Goal: Obtain resource: Download file/media

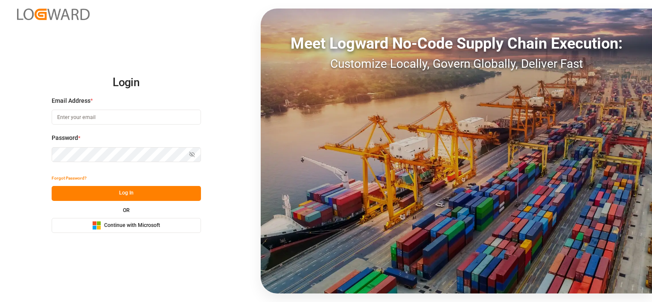
type input "[PERSON_NAME][EMAIL_ADDRESS][DOMAIN_NAME]"
click at [139, 193] on button "Log In" at bounding box center [126, 193] width 149 height 15
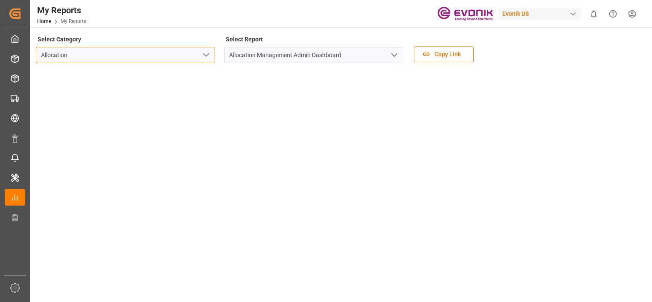
click at [88, 53] on input "Allocation" at bounding box center [125, 55] width 179 height 16
click at [210, 53] on icon "open menu" at bounding box center [206, 55] width 10 height 10
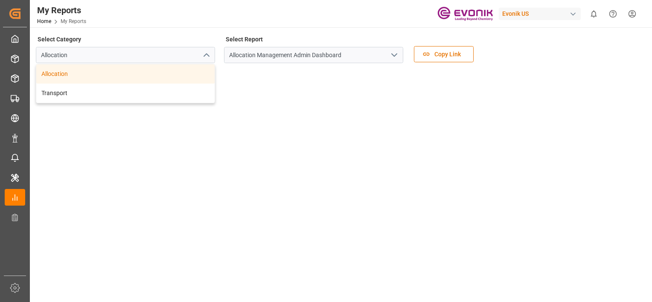
click at [207, 38] on div "Select Category Allocation Allocation Transport" at bounding box center [125, 51] width 179 height 36
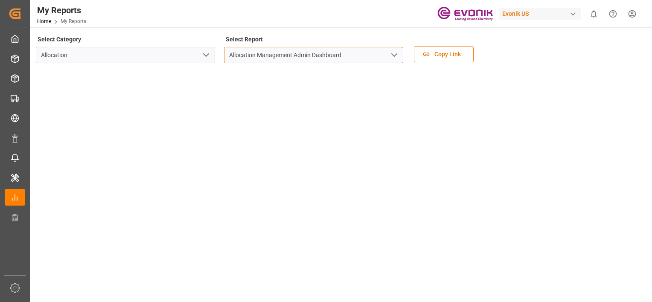
click at [253, 50] on input "Allocation Management Admin Dashboard" at bounding box center [313, 55] width 179 height 16
click at [277, 52] on input "Allocation Management Admin Dashboard" at bounding box center [313, 55] width 179 height 16
click at [393, 55] on icon "open menu" at bounding box center [394, 55] width 10 height 10
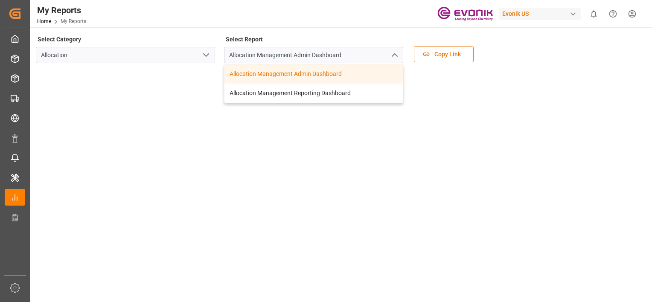
click at [393, 29] on div "Select Category Allocation Select Report Allocation Management Admin Dashboard …" at bounding box center [340, 271] width 621 height 488
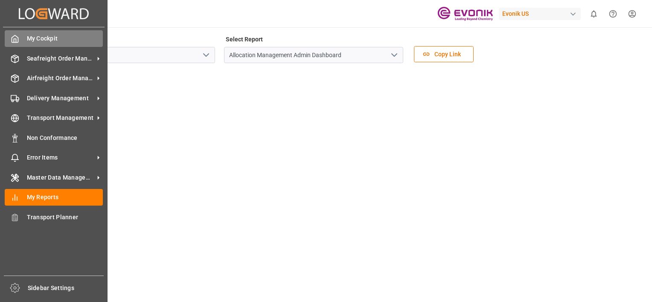
click at [50, 37] on span "My Cockpit" at bounding box center [65, 38] width 76 height 9
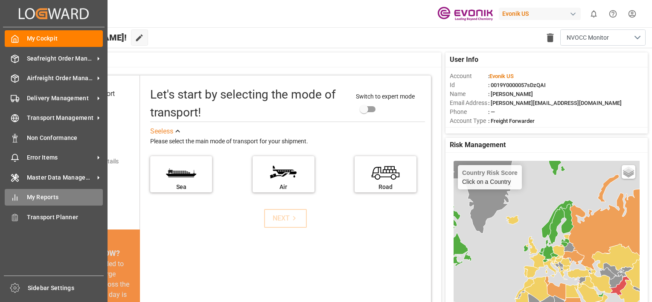
click at [40, 204] on div "My Reports My Reports" at bounding box center [54, 197] width 98 height 17
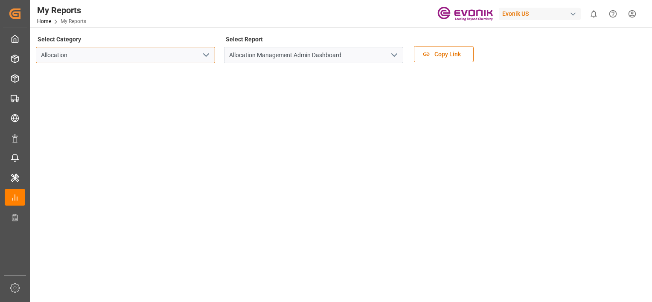
click at [143, 51] on input "Allocation" at bounding box center [125, 55] width 179 height 16
click at [178, 54] on input "Allocation" at bounding box center [125, 55] width 179 height 16
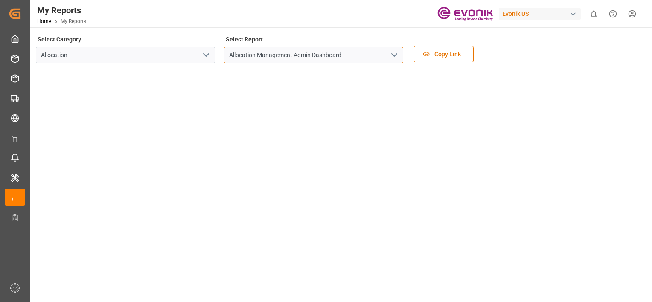
click at [283, 54] on input "Allocation Management Admin Dashboard" at bounding box center [313, 55] width 179 height 16
click at [398, 55] on icon "open menu" at bounding box center [394, 55] width 10 height 10
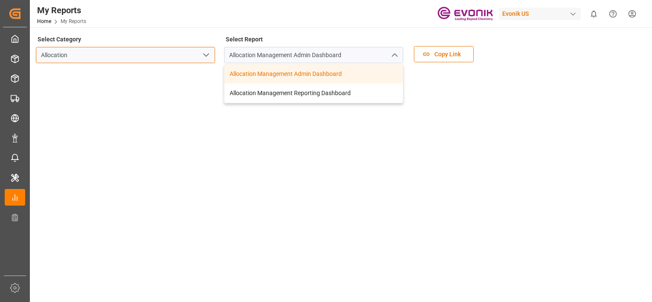
click at [198, 47] on input "Allocation" at bounding box center [125, 55] width 179 height 16
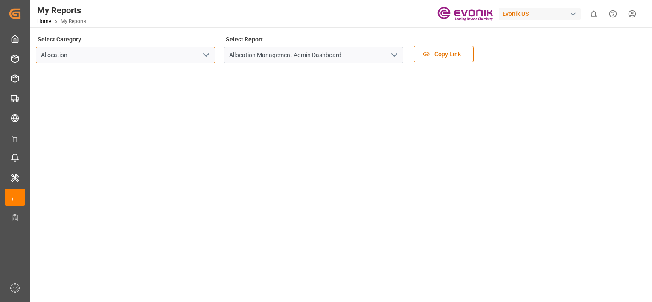
click at [199, 55] on div "Allocation" at bounding box center [125, 55] width 179 height 16
click at [202, 55] on icon "open menu" at bounding box center [206, 55] width 10 height 10
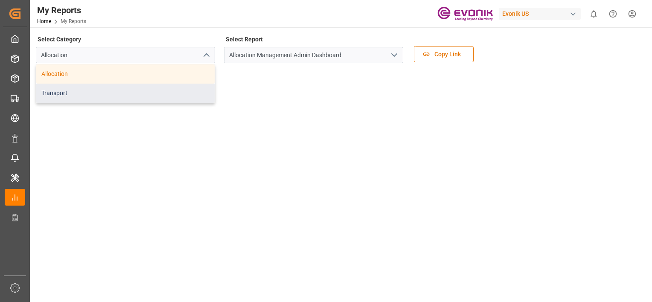
click at [155, 92] on div "Transport" at bounding box center [125, 93] width 178 height 19
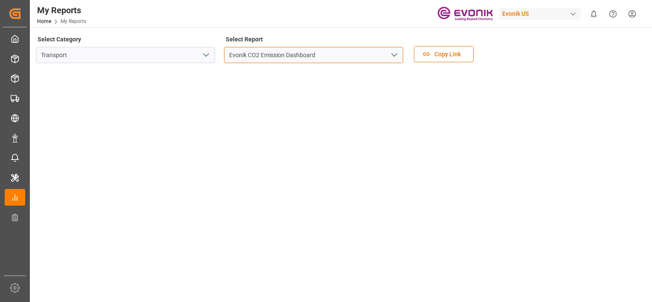
click at [363, 61] on input "Evonik CO2 Emission Dashboard" at bounding box center [313, 55] width 179 height 16
click at [389, 56] on icon "open menu" at bounding box center [394, 55] width 10 height 10
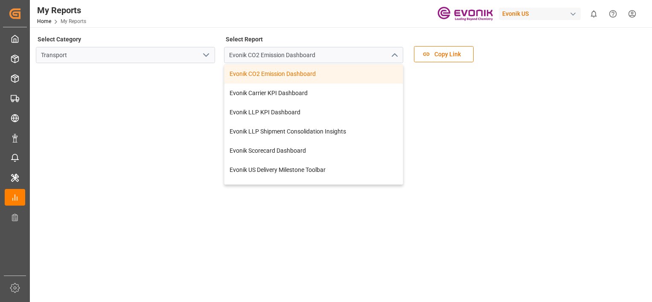
click at [271, 25] on div "My Reports Home My Reports Evonik US 0 Notifications Only show unread All Mark …" at bounding box center [338, 13] width 628 height 27
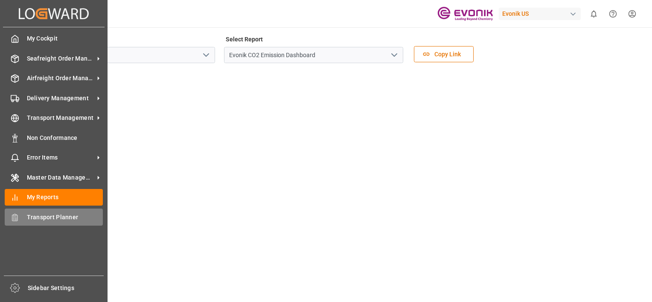
click at [29, 219] on span "Transport Planner" at bounding box center [65, 217] width 76 height 9
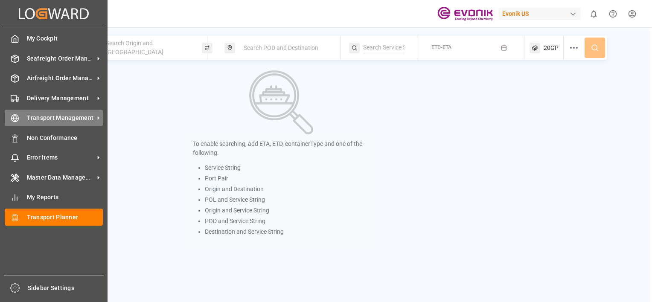
click at [54, 119] on span "Transport Management" at bounding box center [60, 118] width 67 height 9
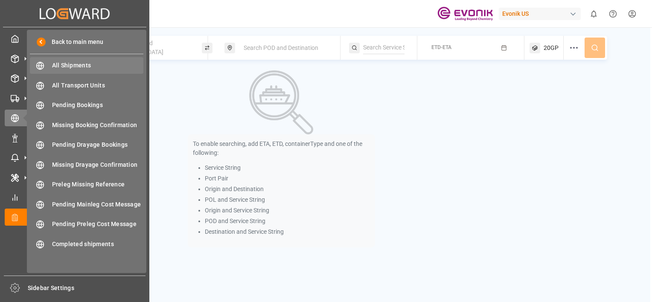
click at [54, 66] on span "All Shipments" at bounding box center [98, 65] width 92 height 9
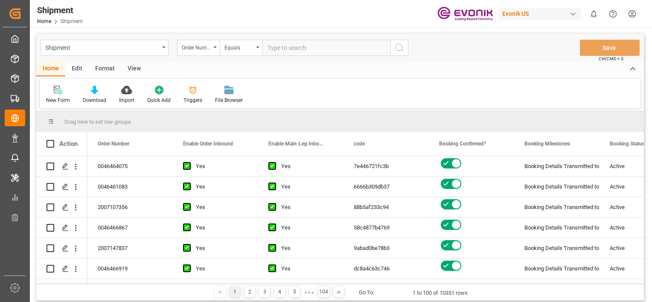
click at [594, 14] on icon "show 0 new notifications" at bounding box center [594, 13] width 9 height 9
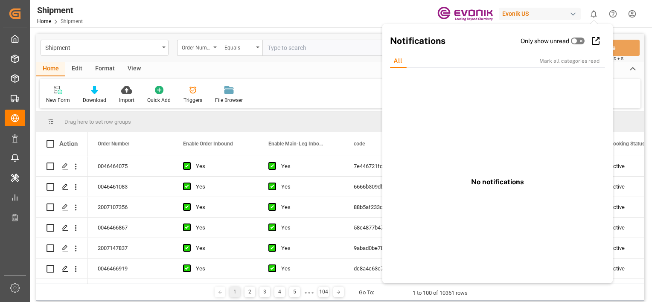
click at [628, 12] on html "Created by potrace 1.15, written by [PERSON_NAME] [DATE]-[DATE] Created by potr…" at bounding box center [326, 151] width 652 height 302
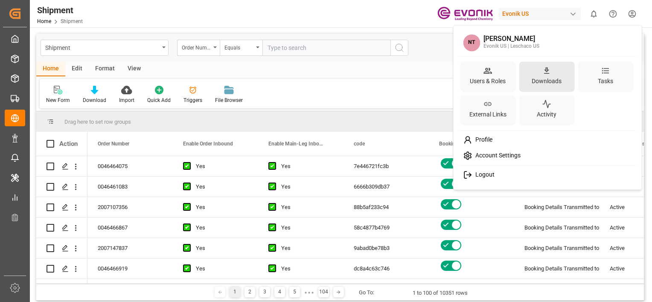
click at [543, 76] on div "Downloads" at bounding box center [546, 81] width 33 height 12
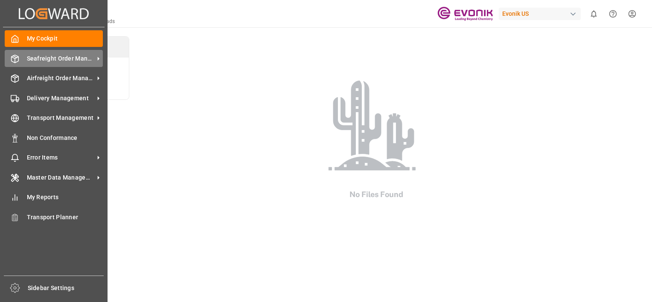
click at [37, 56] on span "Seafreight Order Management" at bounding box center [60, 58] width 67 height 9
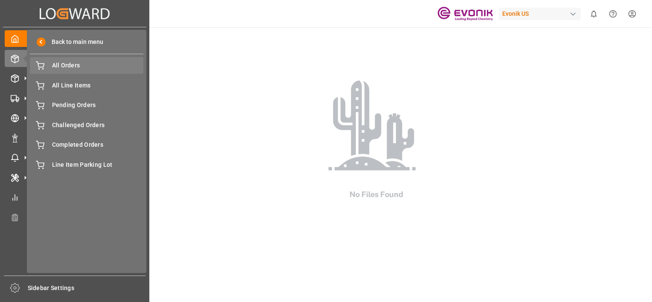
click at [60, 66] on span "All Orders" at bounding box center [98, 65] width 92 height 9
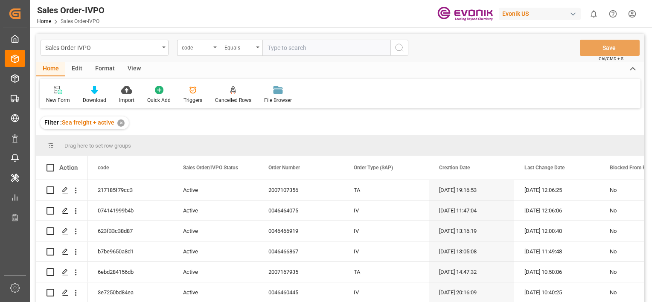
click at [135, 70] on div "View" at bounding box center [134, 69] width 26 height 15
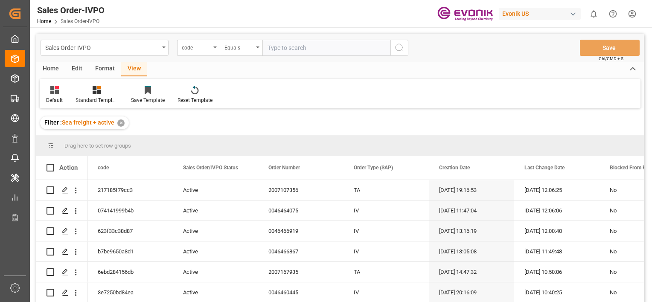
click at [55, 73] on div "Home" at bounding box center [50, 69] width 29 height 15
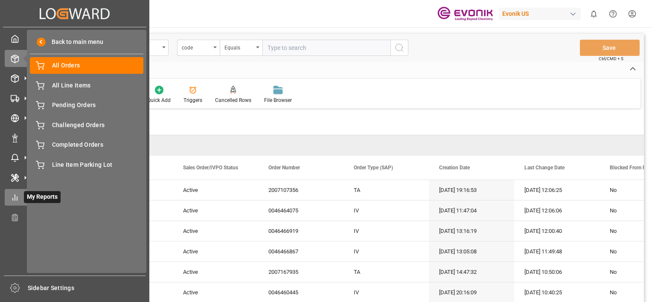
click at [16, 193] on div at bounding box center [12, 197] width 15 height 9
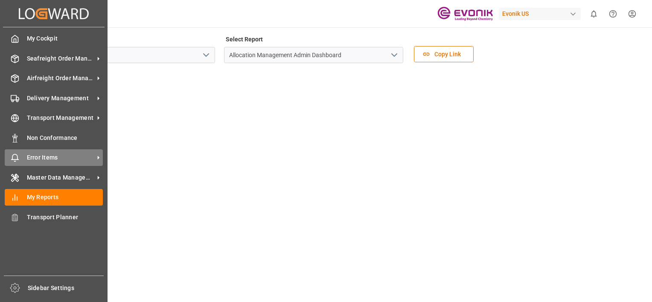
click at [70, 155] on span "Error Items" at bounding box center [60, 157] width 67 height 9
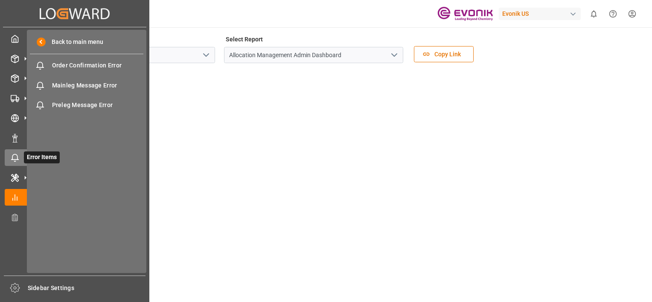
click at [9, 159] on div at bounding box center [12, 157] width 15 height 9
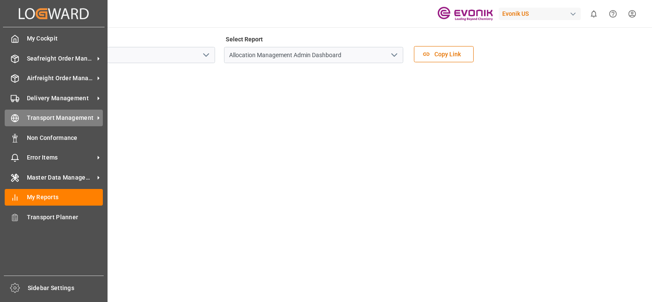
click at [61, 122] on span "Transport Management" at bounding box center [60, 118] width 67 height 9
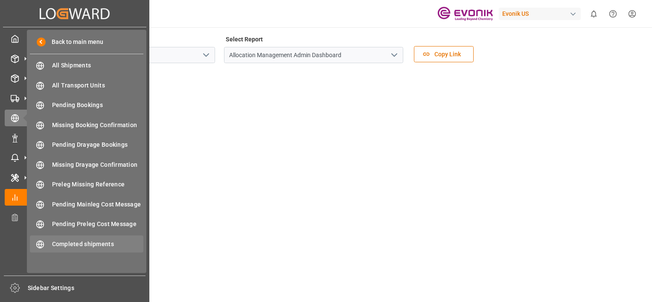
click at [79, 243] on span "Completed shipments" at bounding box center [98, 244] width 92 height 9
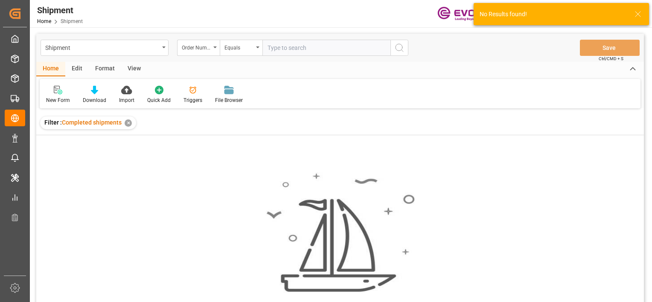
click at [638, 15] on icon at bounding box center [638, 14] width 10 height 10
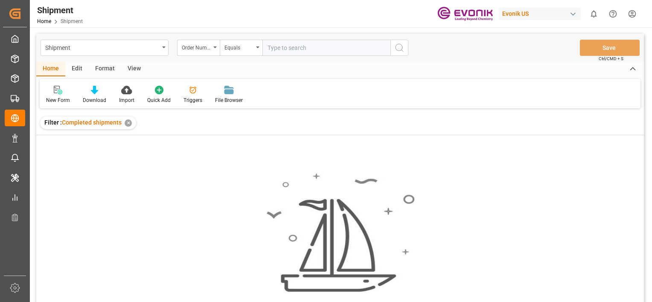
click at [105, 72] on div "Format" at bounding box center [105, 69] width 32 height 15
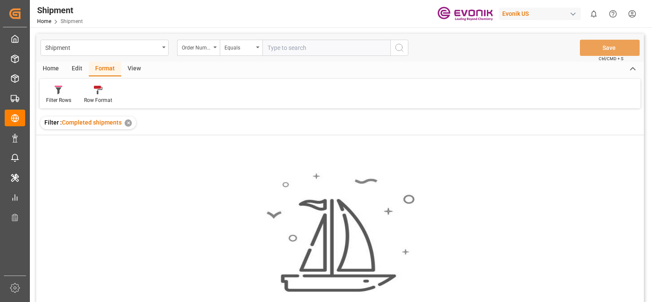
click at [133, 68] on div "View" at bounding box center [134, 69] width 26 height 15
drag, startPoint x: 133, startPoint y: 68, endPoint x: 35, endPoint y: 65, distance: 98.2
click at [35, 65] on main "Shipment Order Number Equals Save Ctrl/CMD + S Home Edit Format View Default St…" at bounding box center [340, 179] width 621 height 291
click at [50, 68] on div "Home" at bounding box center [50, 69] width 29 height 15
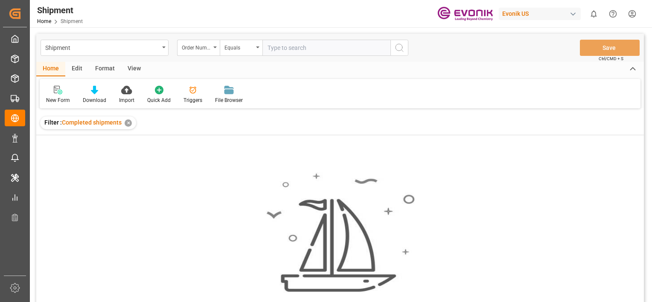
click at [211, 20] on div "Shipment Home Shipment Evonik US 0 Notifications Only show unread All Mark all …" at bounding box center [338, 13] width 628 height 27
click at [158, 48] on div "Shipment" at bounding box center [102, 47] width 114 height 11
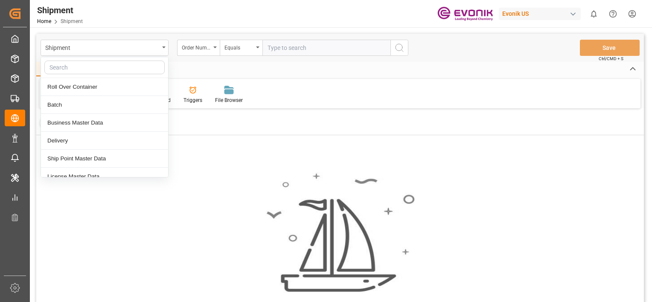
click at [282, 70] on div "Home Edit Format View" at bounding box center [340, 69] width 608 height 15
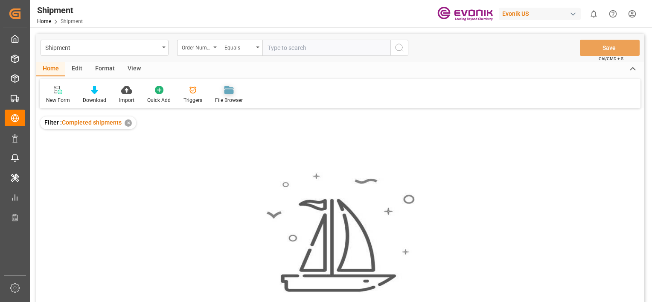
click at [222, 101] on div "File Browser" at bounding box center [229, 100] width 28 height 8
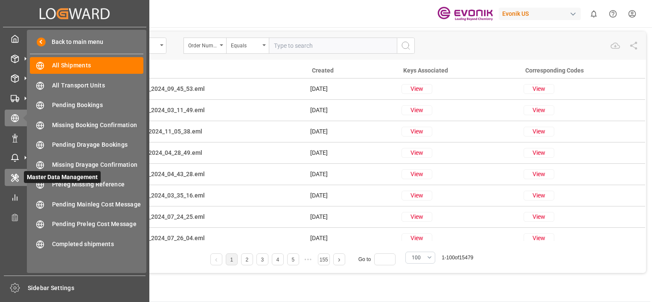
click at [10, 179] on div at bounding box center [12, 177] width 15 height 9
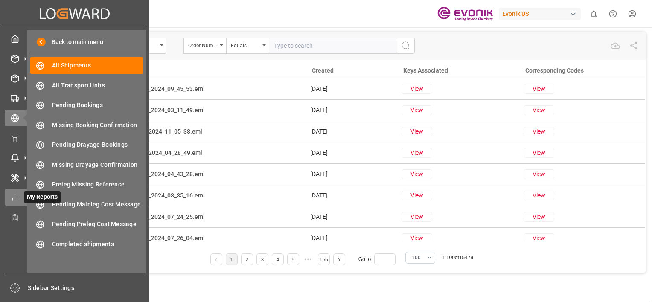
click at [13, 204] on div "My Reports My Reports" at bounding box center [75, 197] width 140 height 17
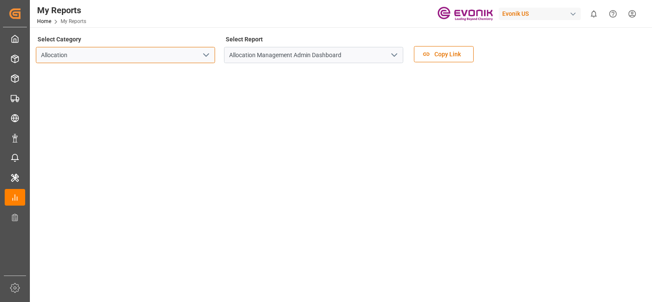
click at [194, 51] on input "Allocation" at bounding box center [125, 55] width 179 height 16
click at [203, 49] on button "open menu" at bounding box center [205, 55] width 13 height 13
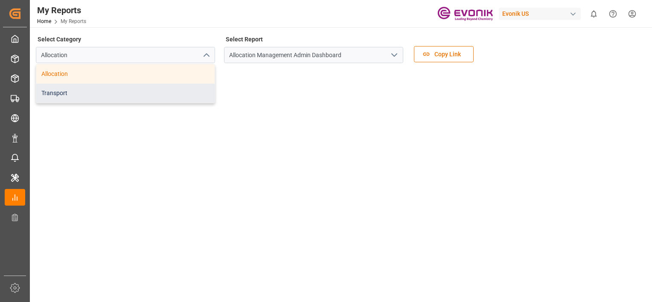
click at [174, 90] on div "Transport" at bounding box center [125, 93] width 178 height 19
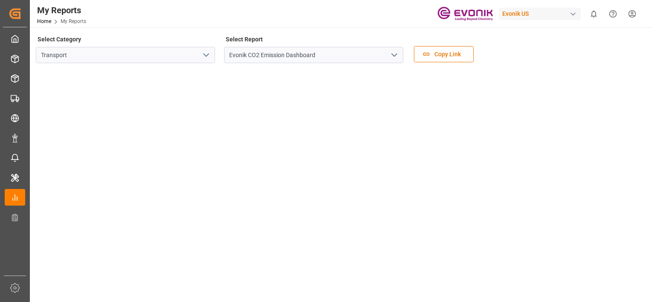
click at [316, 46] on div "Select Report Evonik CO2 Emission Dashboard" at bounding box center [313, 51] width 179 height 36
click at [395, 54] on icon "open menu" at bounding box center [394, 55] width 10 height 10
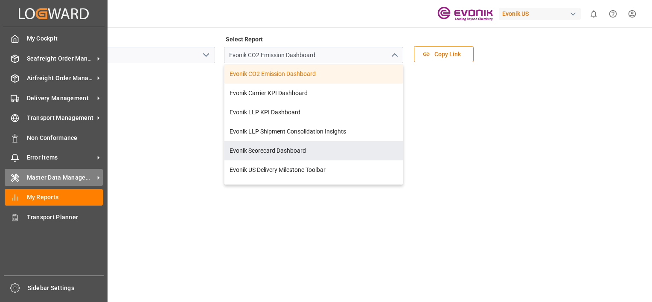
click at [24, 179] on div "Master Data Management Master Data Management" at bounding box center [54, 177] width 98 height 17
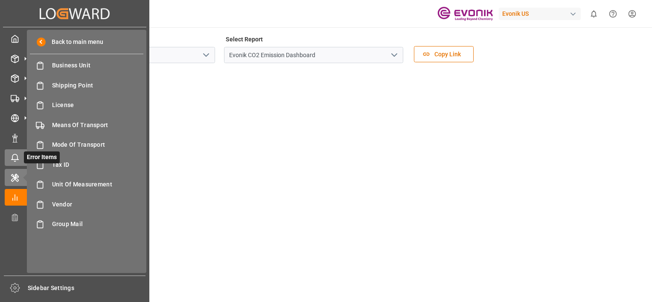
click at [12, 161] on icon at bounding box center [15, 158] width 9 height 9
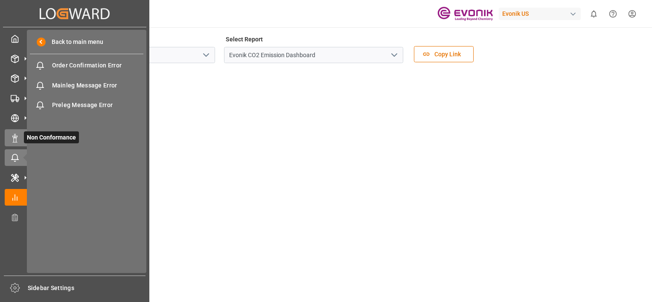
click at [16, 137] on icon at bounding box center [15, 138] width 9 height 9
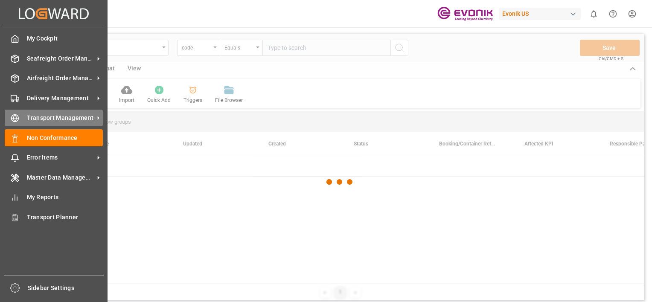
click at [33, 117] on span "Transport Management" at bounding box center [60, 118] width 67 height 9
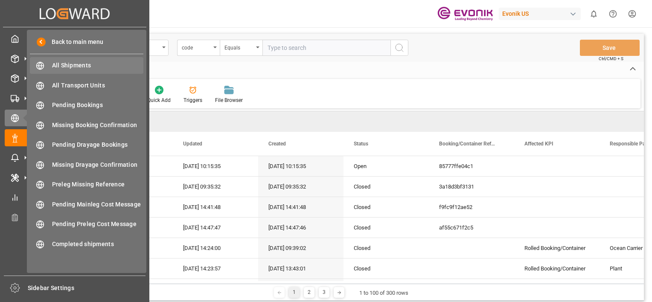
click at [78, 67] on span "All Shipments" at bounding box center [98, 65] width 92 height 9
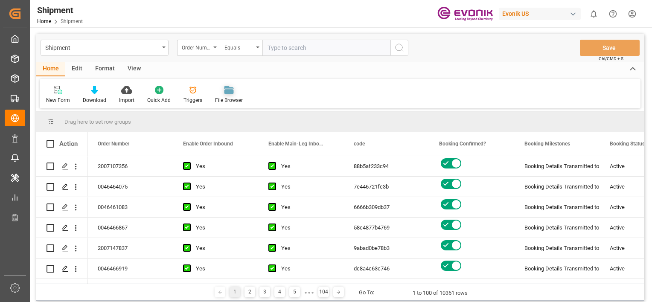
click at [224, 92] on icon at bounding box center [228, 92] width 9 height 5
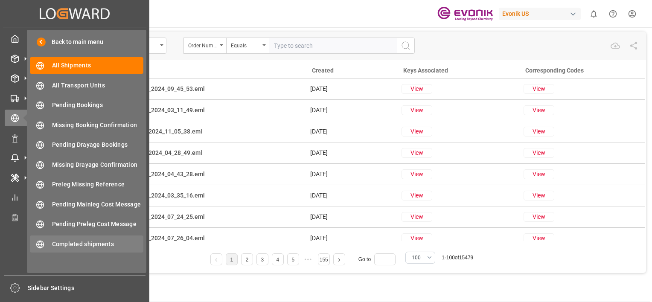
click at [88, 247] on span "Completed shipments" at bounding box center [98, 244] width 92 height 9
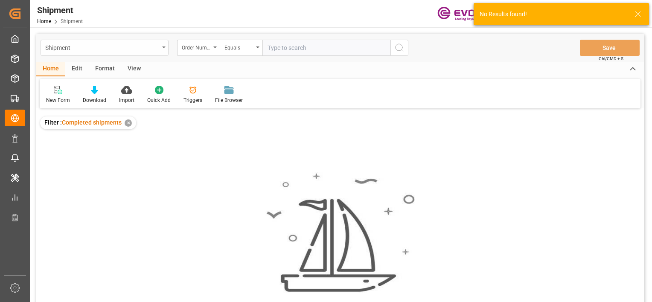
click at [158, 52] on div "Shipment" at bounding box center [102, 47] width 114 height 11
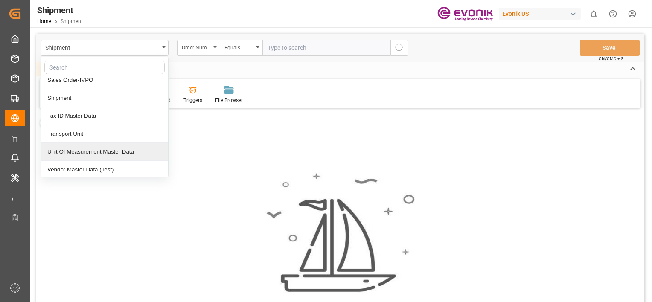
click at [513, 48] on div "Shipment Roll Over Container Batch Business Master Data Delivery Ship Point Mas…" at bounding box center [340, 48] width 608 height 28
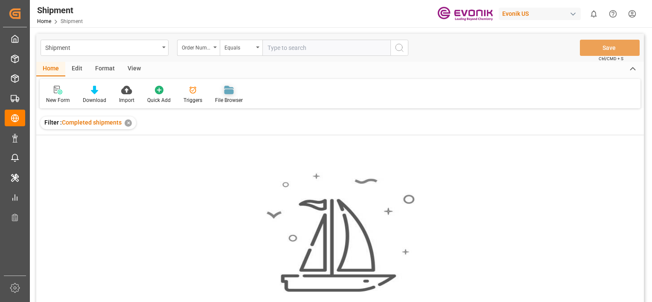
click at [236, 91] on div at bounding box center [229, 89] width 28 height 9
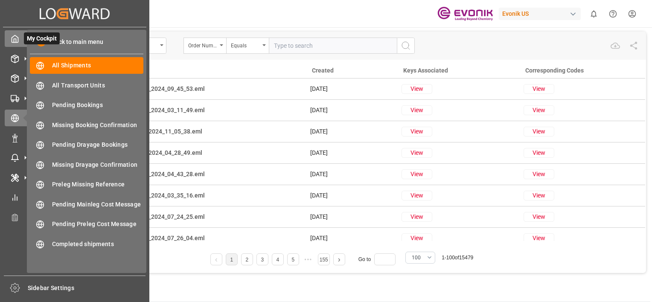
click at [62, 38] on span "Back to main menu" at bounding box center [75, 42] width 58 height 9
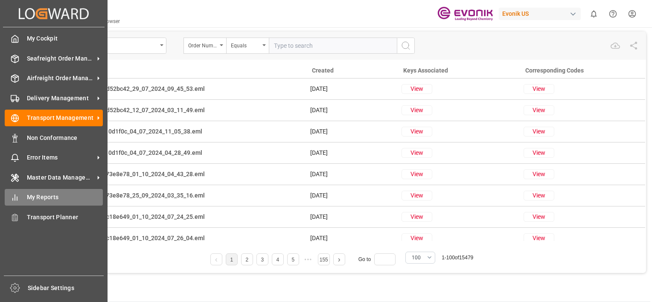
click at [38, 202] on span "My Reports" at bounding box center [65, 197] width 76 height 9
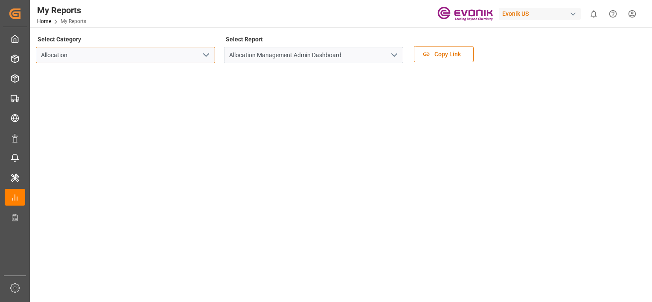
click at [197, 53] on input "Allocation" at bounding box center [125, 55] width 179 height 16
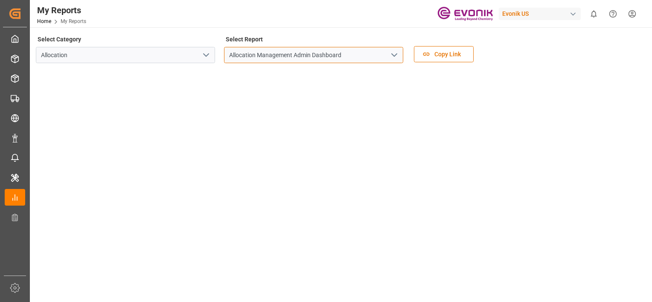
click at [297, 55] on input "Allocation Management Admin Dashboard" at bounding box center [313, 55] width 179 height 16
click at [402, 57] on input "Allocation Management Admin Dashboard" at bounding box center [313, 55] width 179 height 16
click at [397, 57] on icon "open menu" at bounding box center [394, 55] width 10 height 10
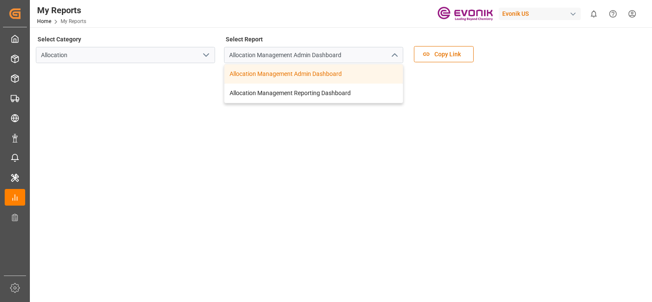
click at [186, 63] on div "Select Category Allocation" at bounding box center [125, 51] width 179 height 36
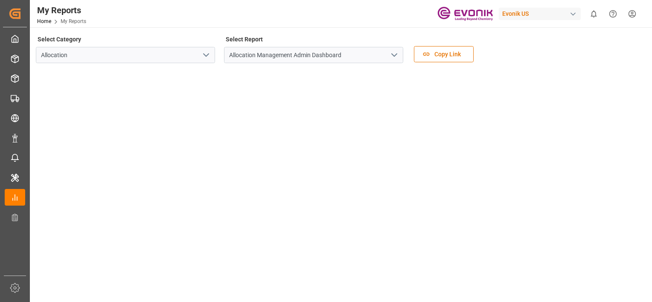
click at [203, 49] on button "open menu" at bounding box center [205, 55] width 13 height 13
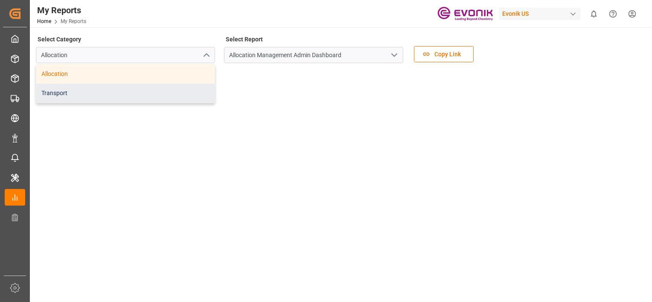
click at [166, 91] on div "Transport" at bounding box center [125, 93] width 178 height 19
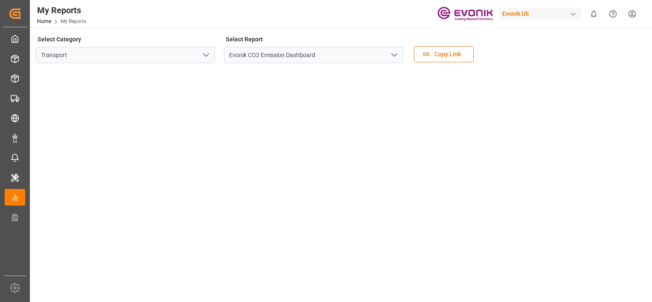
click at [396, 57] on icon "open menu" at bounding box center [394, 55] width 10 height 10
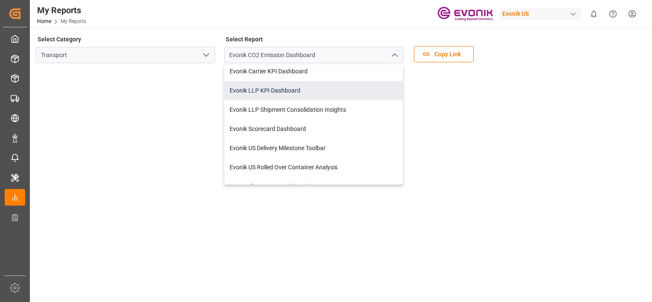
scroll to position [33, 0]
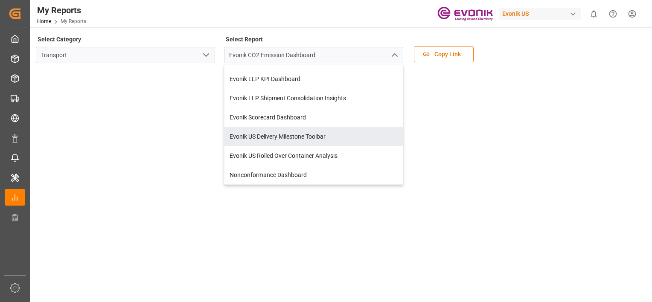
click at [571, 40] on div "Select Category Transport Select Report Evonik CO2 Emission Dashboard Evonik CO…" at bounding box center [340, 51] width 609 height 36
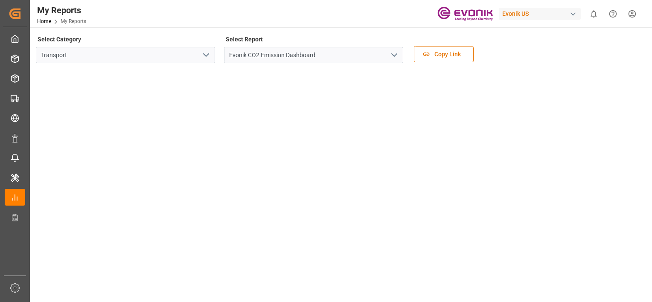
click at [616, 14] on icon "Help Center" at bounding box center [613, 13] width 9 height 9
click at [631, 12] on html "Created by potrace 1.15, written by [PERSON_NAME] [DATE]-[DATE] Created by potr…" at bounding box center [326, 151] width 652 height 302
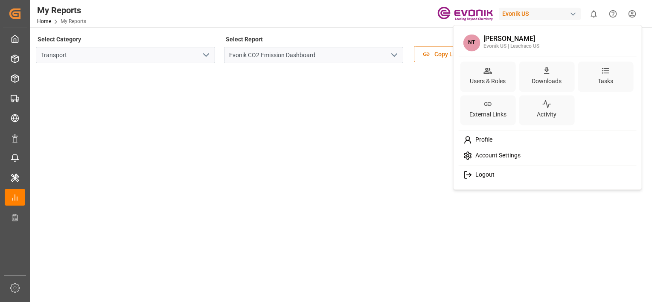
click at [592, 13] on html "Created by potrace 1.15, written by [PERSON_NAME] [DATE]-[DATE] Created by potr…" at bounding box center [326, 151] width 652 height 302
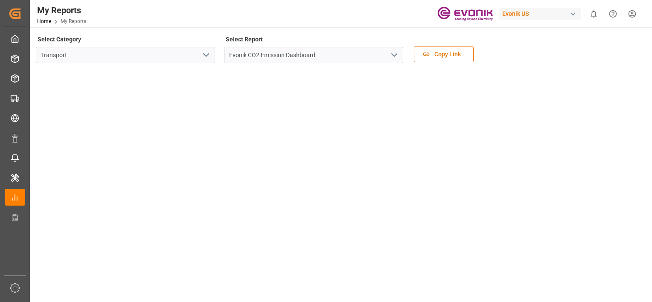
click at [592, 13] on icon "show 0 new notifications" at bounding box center [594, 13] width 9 height 9
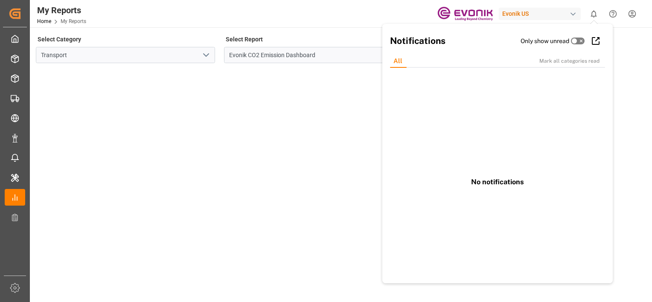
click at [546, 14] on div "Evonik US" at bounding box center [540, 14] width 82 height 12
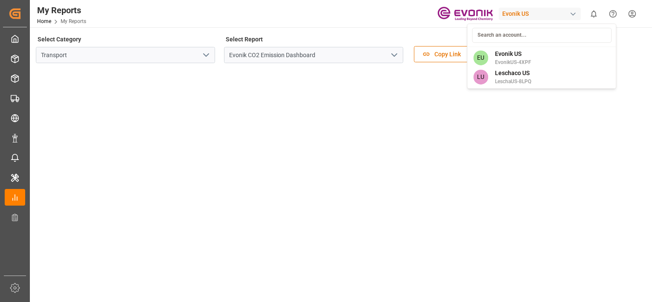
click at [553, 11] on html "Created by potrace 1.15, written by [PERSON_NAME] [DATE]-[DATE] Created by potr…" at bounding box center [326, 151] width 652 height 302
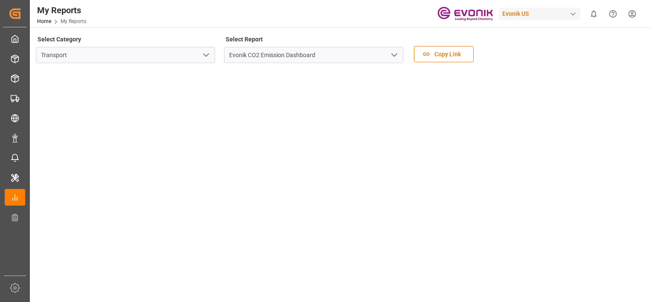
click at [553, 11] on div "Evonik US" at bounding box center [540, 14] width 82 height 12
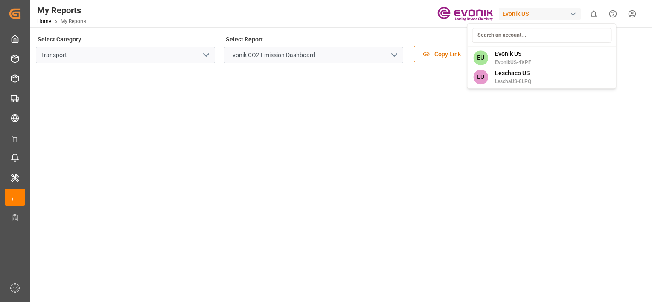
click at [553, 11] on html "Created by potrace 1.15, written by [PERSON_NAME] [DATE]-[DATE] Created by potr…" at bounding box center [326, 151] width 652 height 302
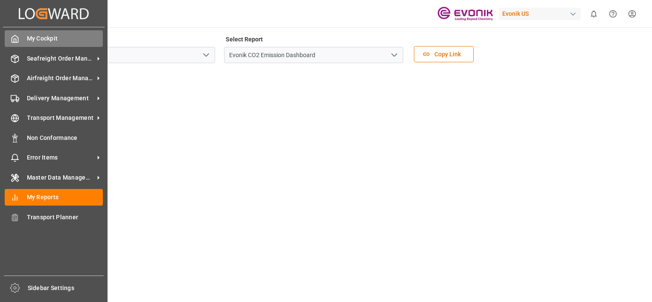
click at [49, 40] on span "My Cockpit" at bounding box center [65, 38] width 76 height 9
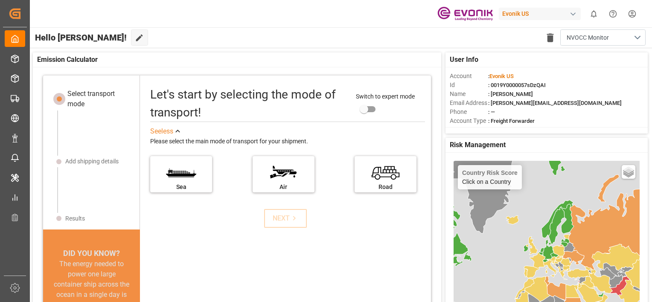
scroll to position [19, 0]
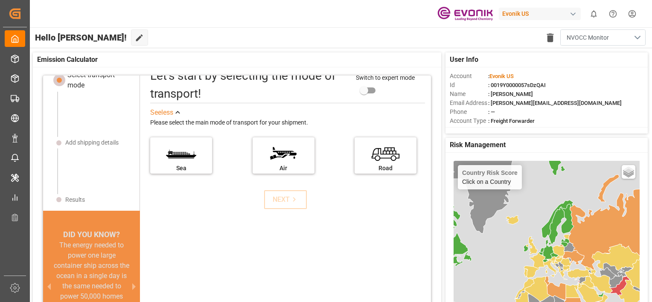
click at [619, 38] on button "NVOCC Monitor" at bounding box center [602, 37] width 85 height 16
click at [570, 93] on div "NVOCC Monitor" at bounding box center [596, 86] width 88 height 26
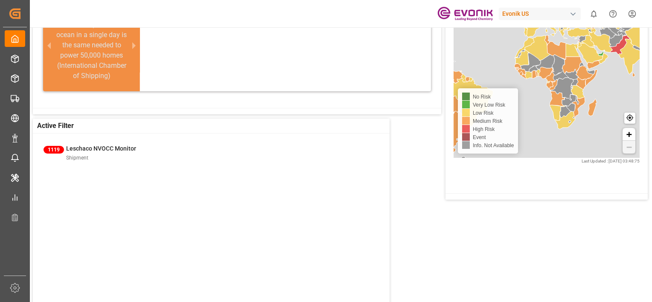
scroll to position [256, 0]
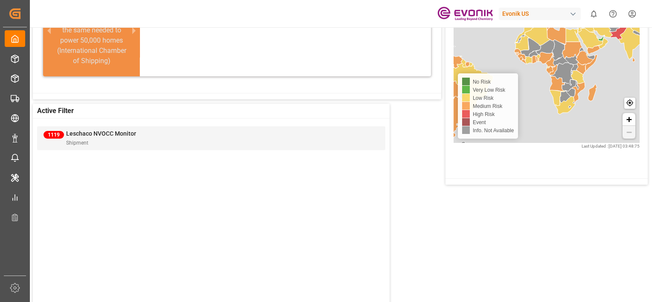
click at [111, 137] on span "Leschaco NVOCC Monitor" at bounding box center [101, 133] width 70 height 7
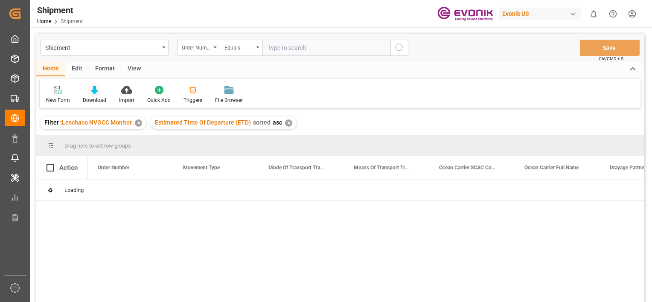
click at [99, 96] on div "Download" at bounding box center [94, 94] width 36 height 19
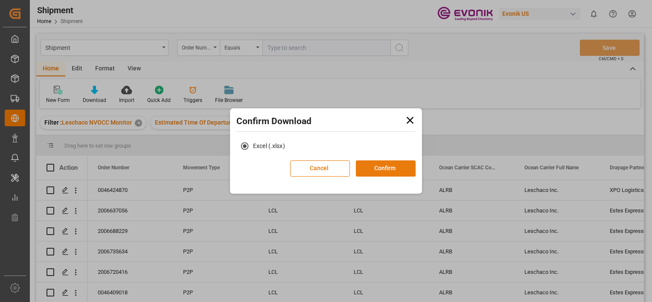
click at [388, 167] on button "Confirm" at bounding box center [386, 169] width 60 height 16
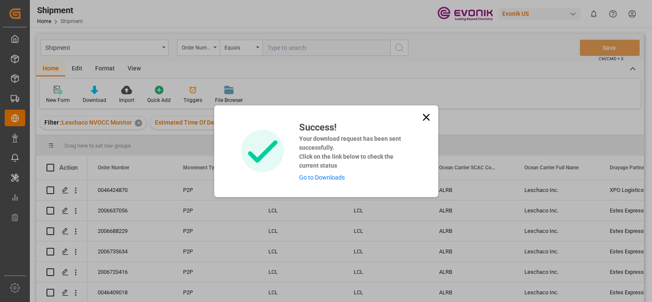
click at [319, 178] on link "Go to Downloads" at bounding box center [322, 177] width 46 height 7
